Goal: Information Seeking & Learning: Find specific page/section

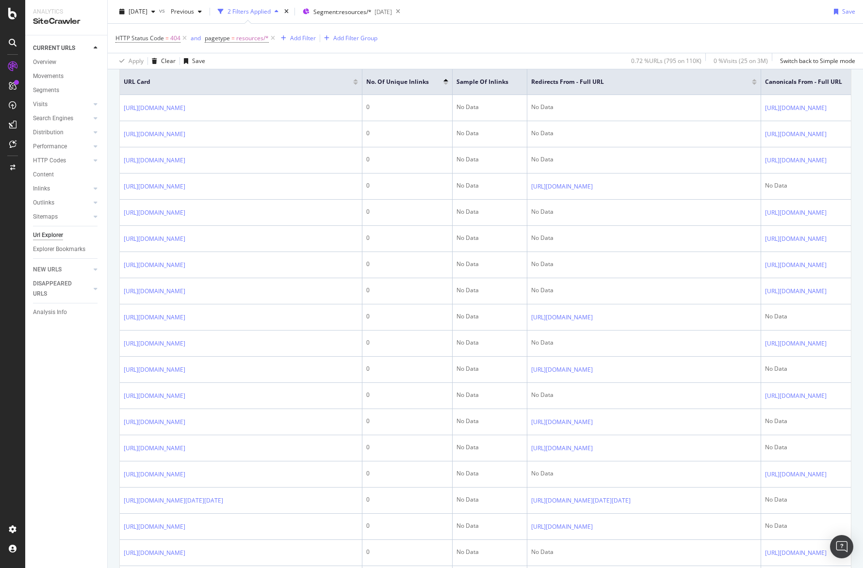
scroll to position [78, 0]
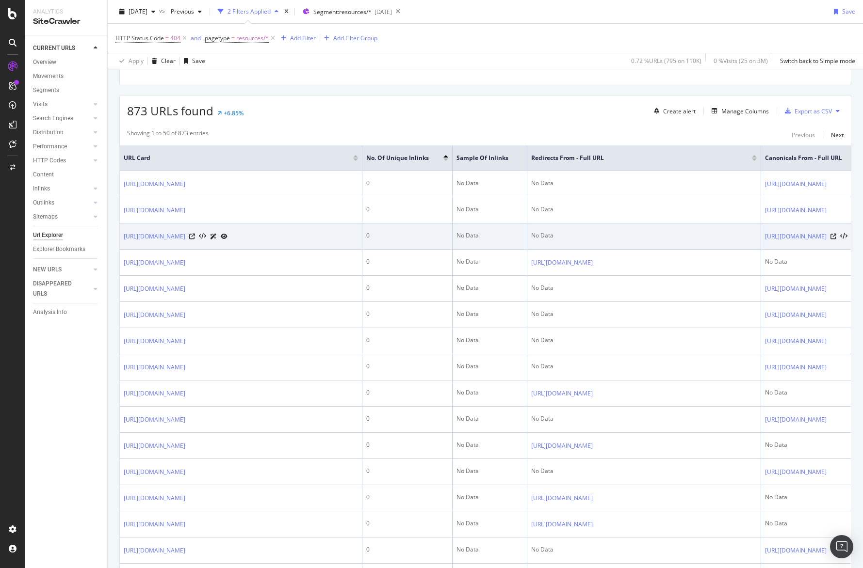
scroll to position [0, 117]
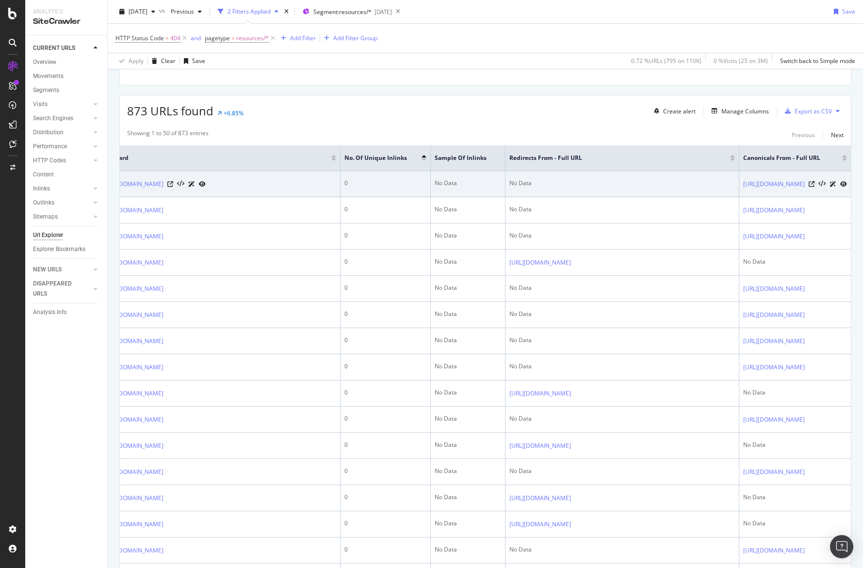
drag, startPoint x: 812, startPoint y: 185, endPoint x: 809, endPoint y: 196, distance: 12.0
click at [812, 185] on icon at bounding box center [812, 184] width 6 height 6
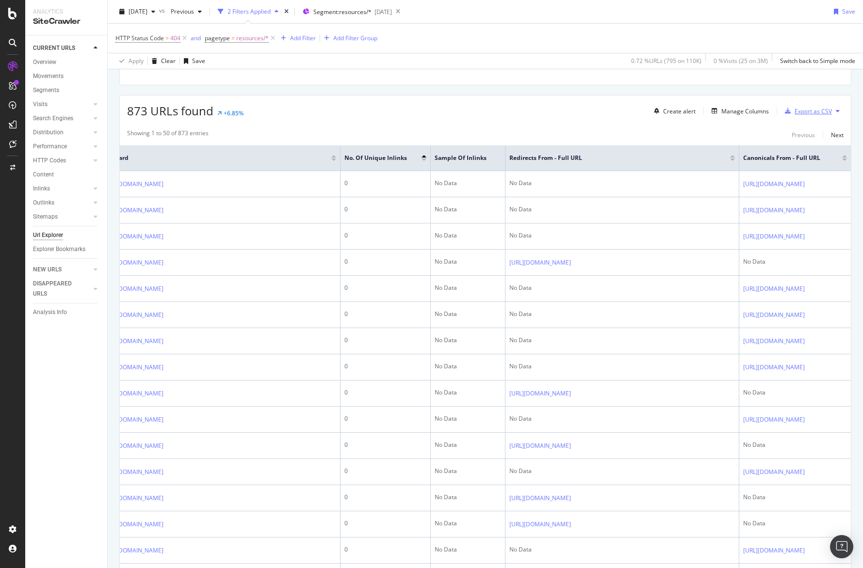
click at [796, 110] on div "Export as CSV" at bounding box center [813, 111] width 37 height 8
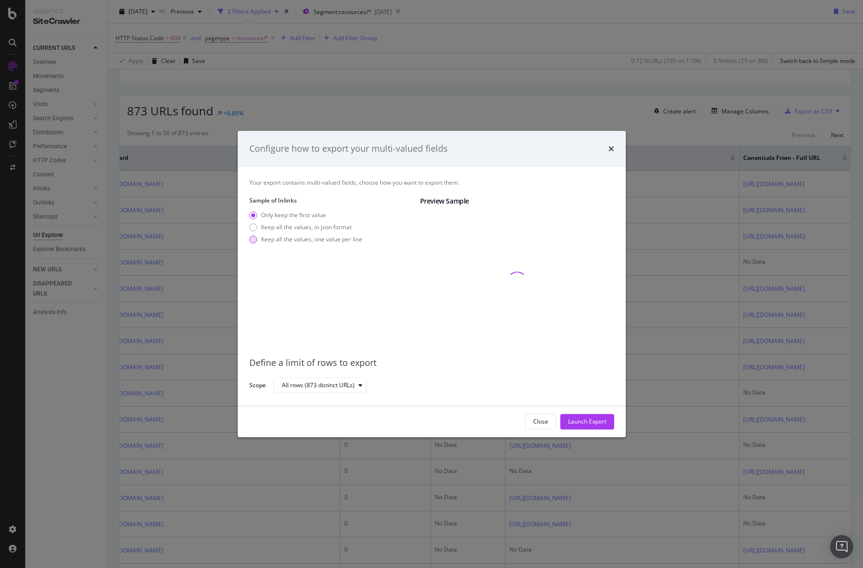
click at [354, 244] on div "Keep all the values, one value per line" at bounding box center [311, 239] width 101 height 8
click at [585, 418] on div "Launch Export" at bounding box center [587, 422] width 38 height 8
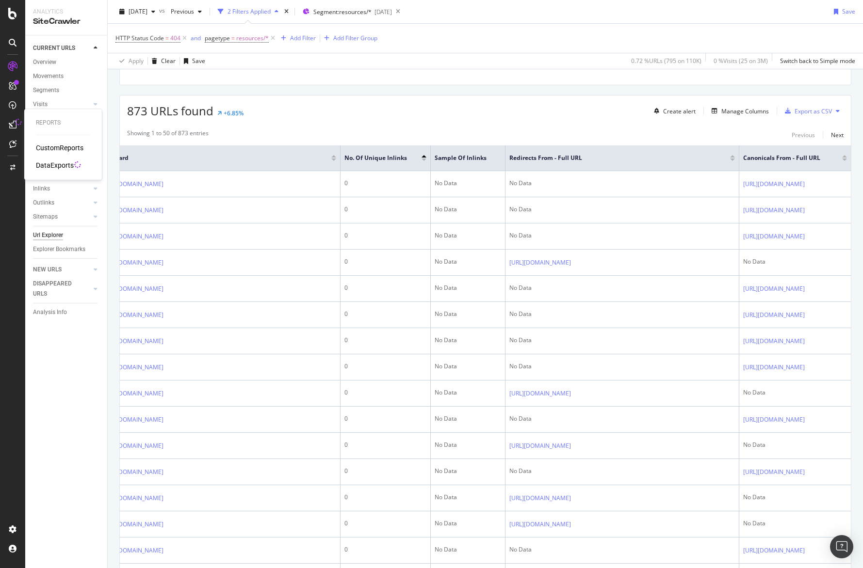
click at [42, 161] on div "DataExports" at bounding box center [55, 166] width 38 height 10
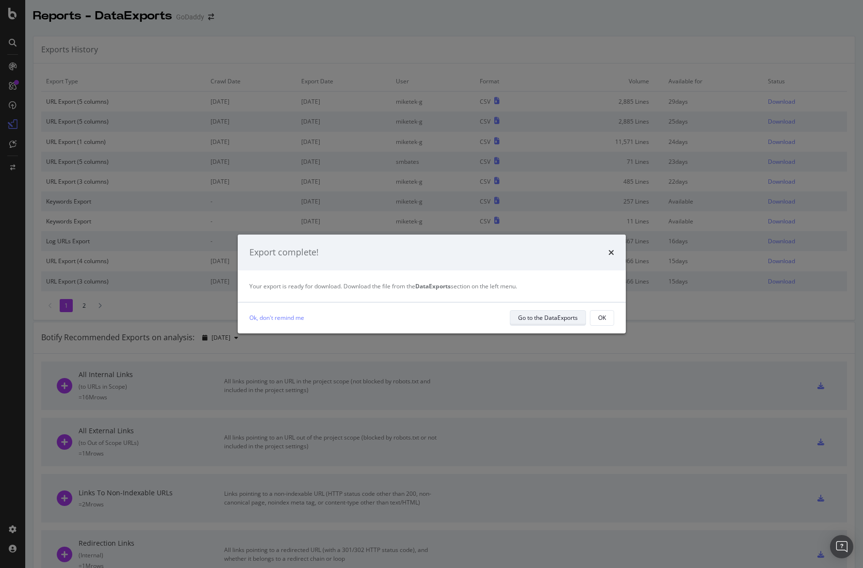
click at [568, 314] on div "Go to the DataExports" at bounding box center [548, 318] width 60 height 8
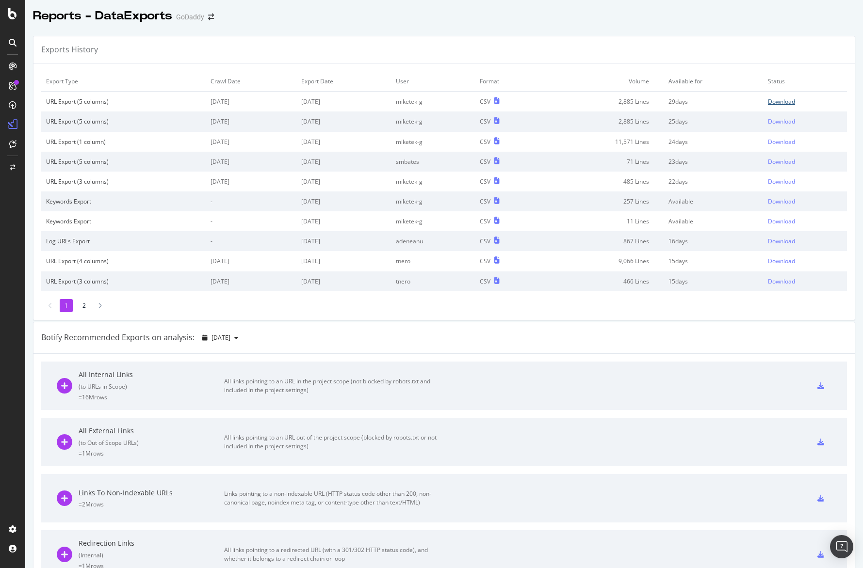
click at [782, 100] on div "Download" at bounding box center [781, 101] width 27 height 8
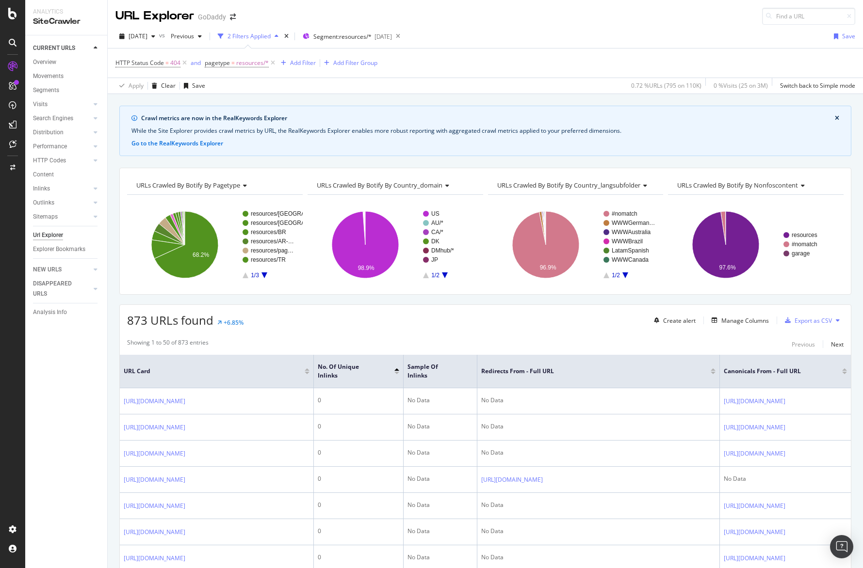
click at [492, 307] on div "873 URLs found +6.85% Create alert Manage Columns Export as CSV" at bounding box center [485, 317] width 731 height 24
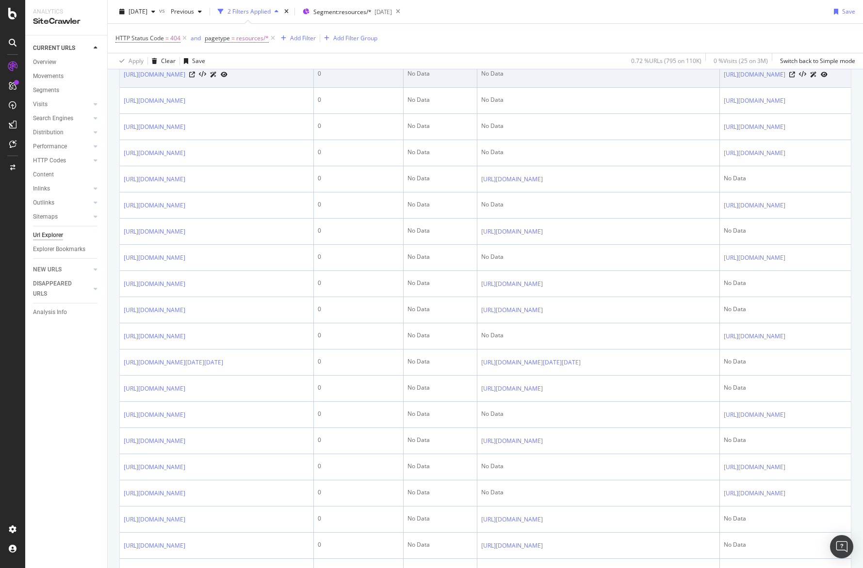
scroll to position [211, 0]
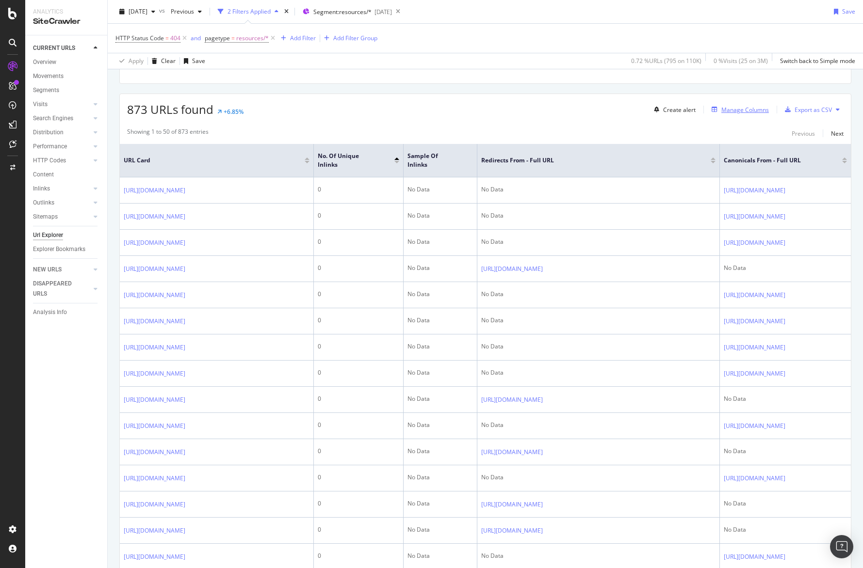
click at [763, 110] on div "Manage Columns" at bounding box center [745, 110] width 48 height 8
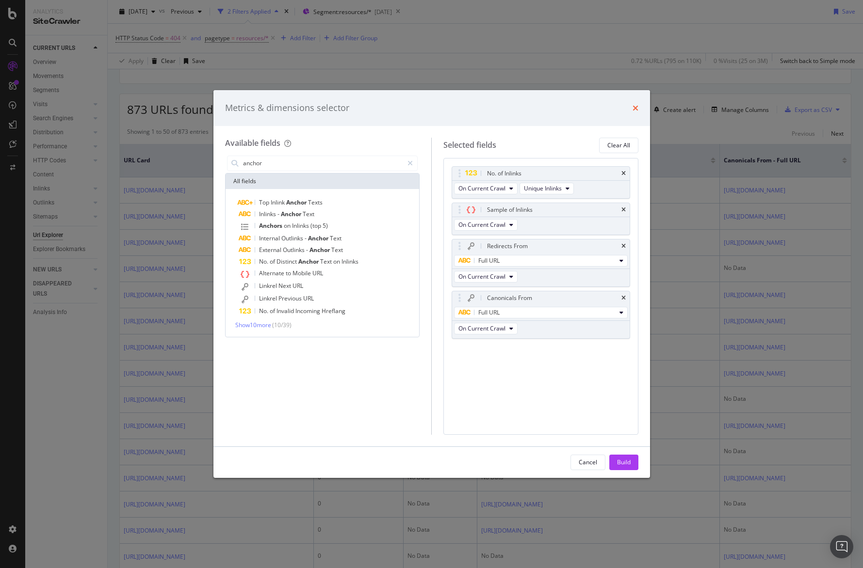
type input "anchor"
click at [636, 111] on icon "times" at bounding box center [636, 108] width 6 height 8
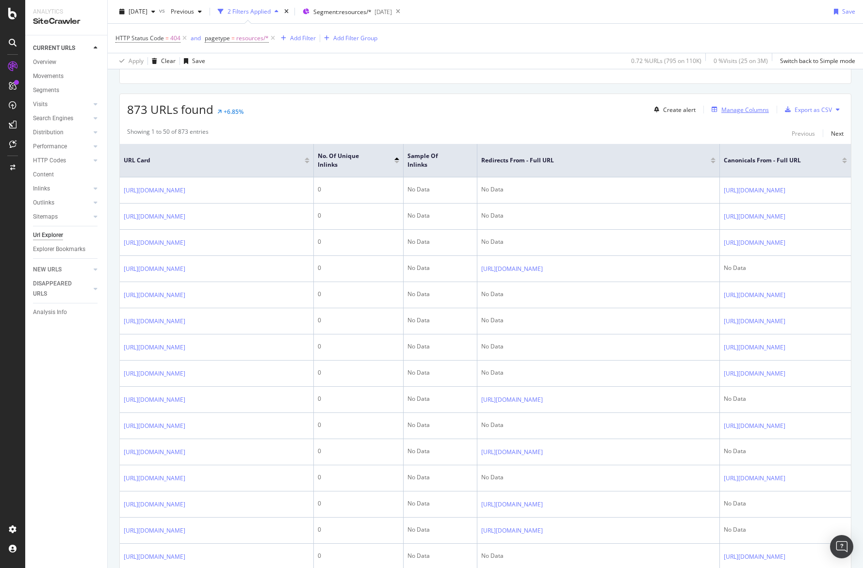
click at [741, 114] on div "Manage Columns" at bounding box center [745, 110] width 48 height 8
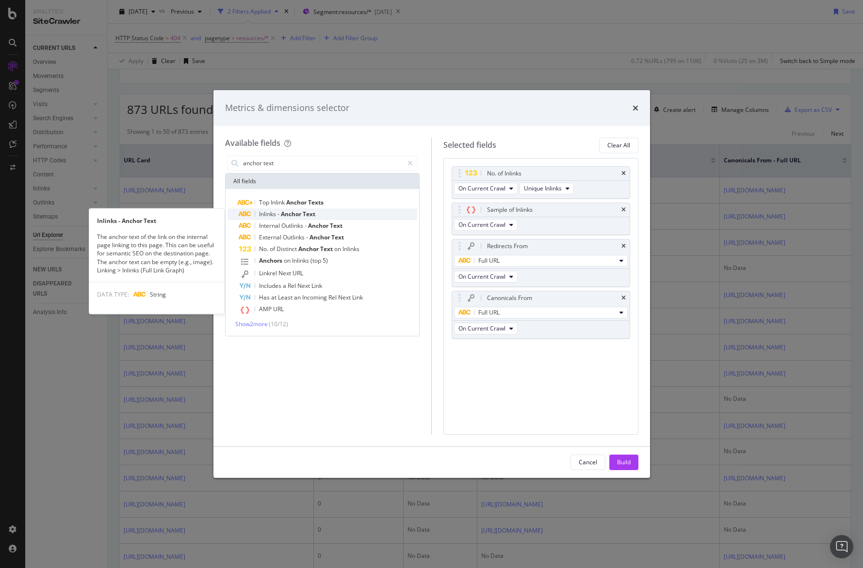
type input "anchor text"
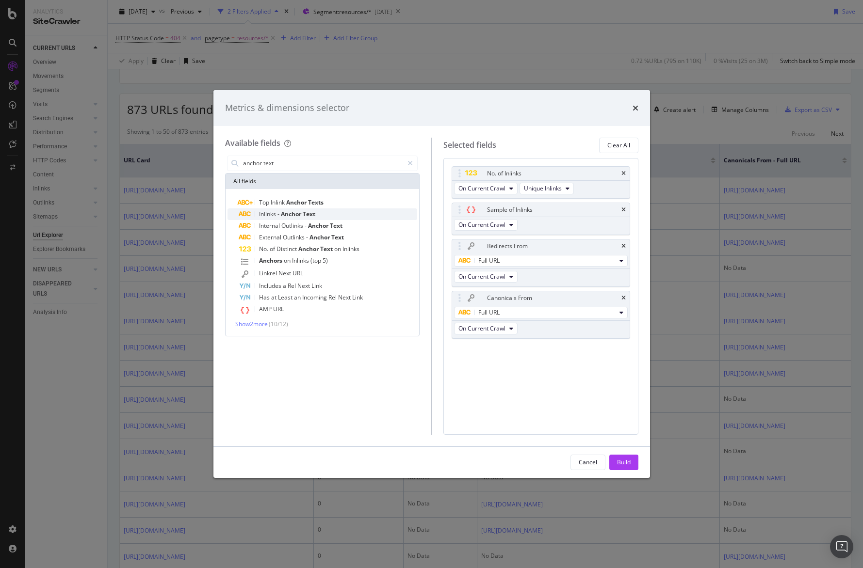
click at [340, 217] on div "Inlinks - Anchor Text" at bounding box center [328, 215] width 179 height 12
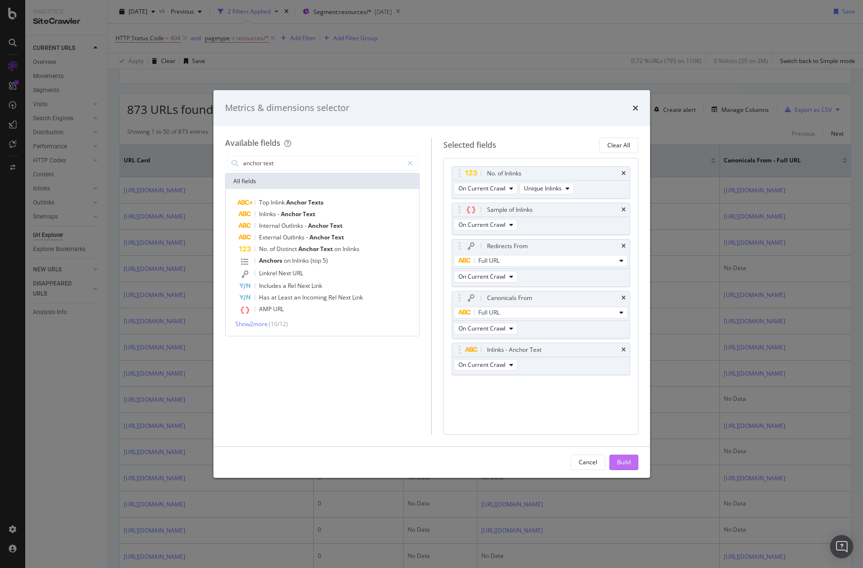
click at [632, 463] on button "Build" at bounding box center [623, 463] width 29 height 16
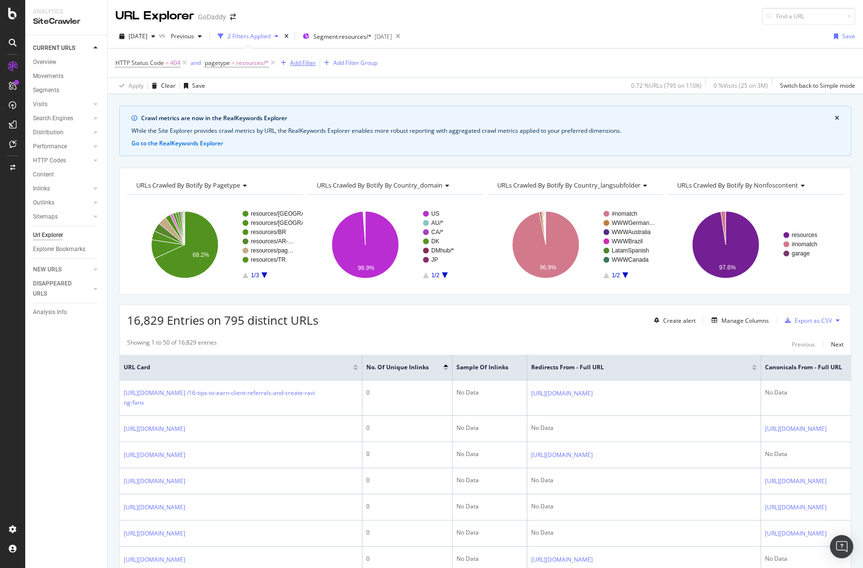
click at [298, 64] on div "Add Filter" at bounding box center [303, 63] width 26 height 8
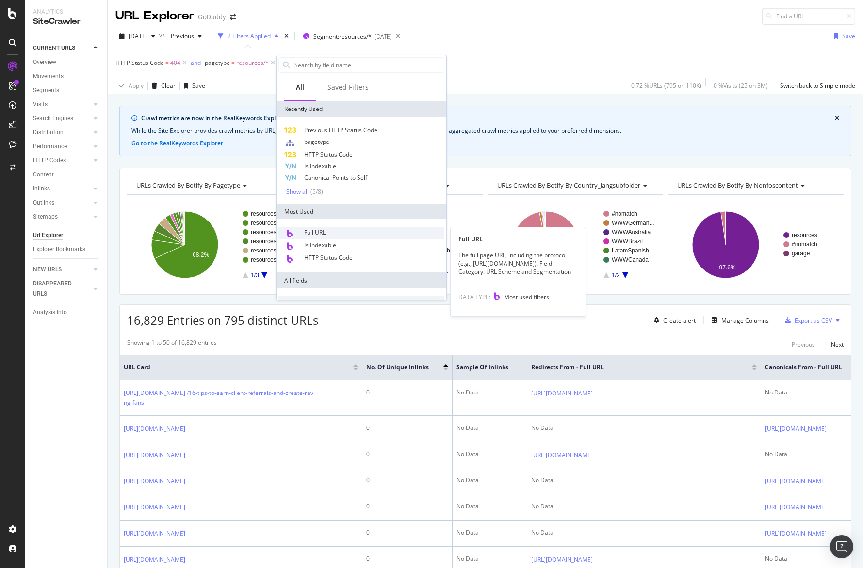
click at [368, 237] on div "Full URL" at bounding box center [361, 233] width 166 height 13
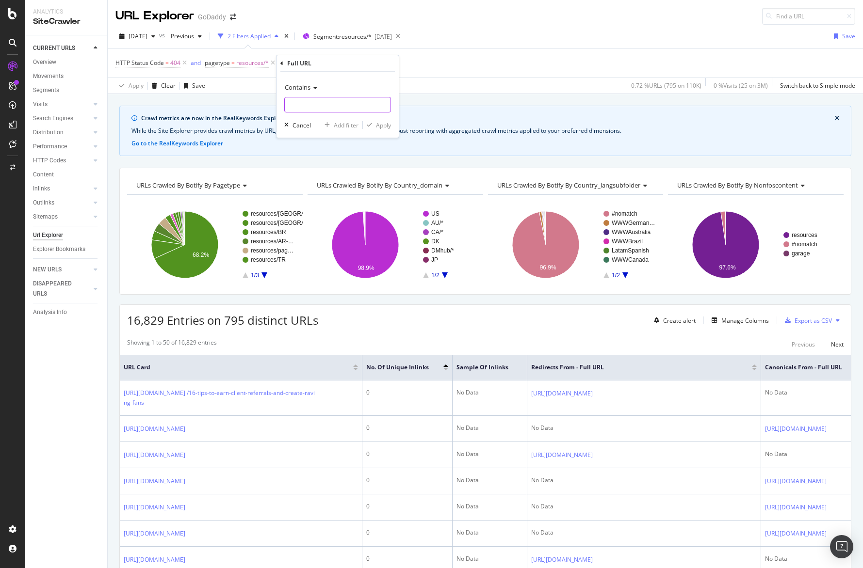
click at [320, 109] on input "text" at bounding box center [338, 105] width 106 height 16
type input "%20"
click at [381, 124] on div "Apply" at bounding box center [383, 125] width 15 height 8
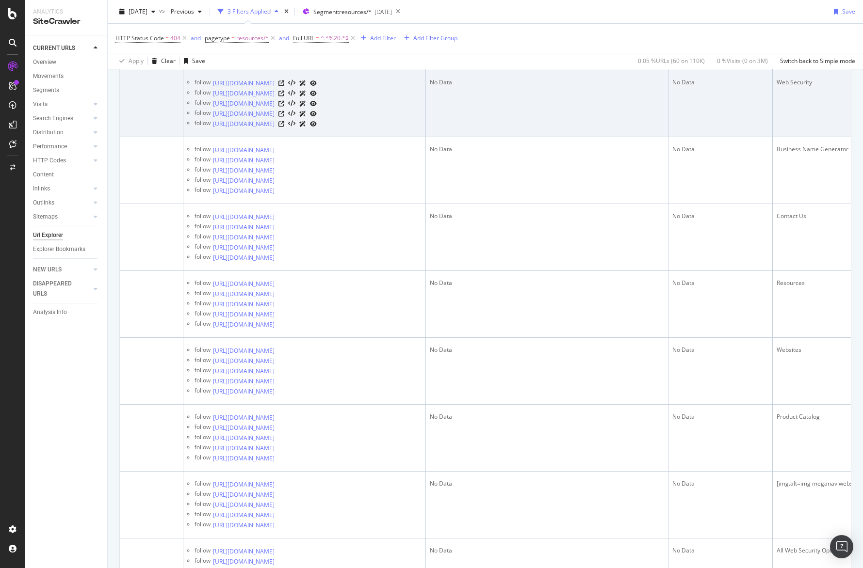
scroll to position [0, 366]
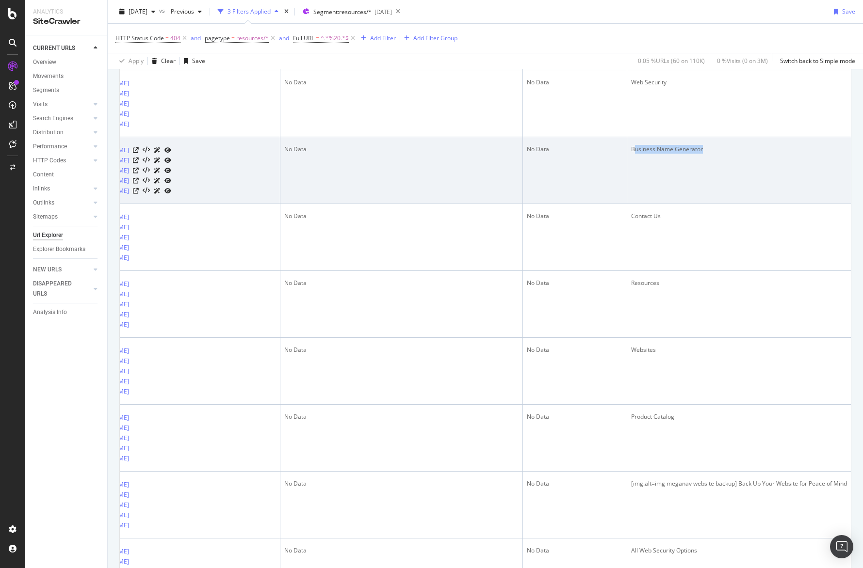
drag, startPoint x: 695, startPoint y: 302, endPoint x: 633, endPoint y: 302, distance: 61.6
click at [633, 154] on div "Business Name Generator" at bounding box center [739, 149] width 216 height 9
copy div "usiness Name Generator"
click at [139, 153] on icon at bounding box center [136, 150] width 6 height 6
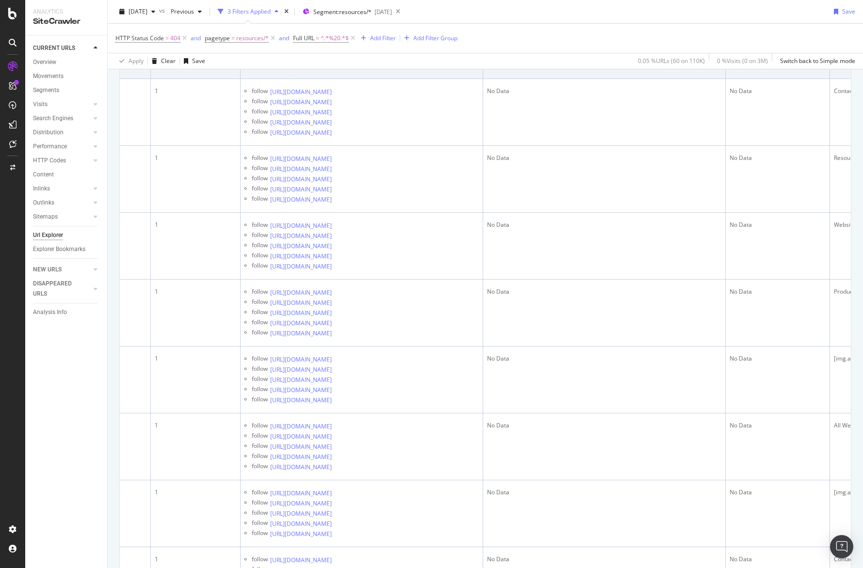
scroll to position [0, 0]
